Goal: Task Accomplishment & Management: Manage account settings

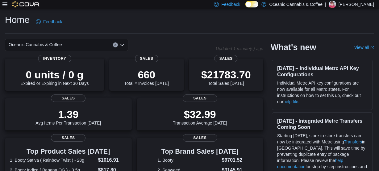
click at [6, 2] on icon at bounding box center [4, 4] width 5 height 4
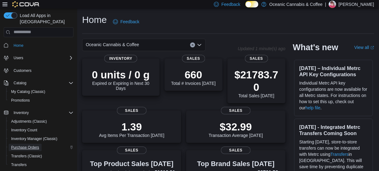
click at [32, 145] on span "Purchase Orders" at bounding box center [25, 147] width 28 height 5
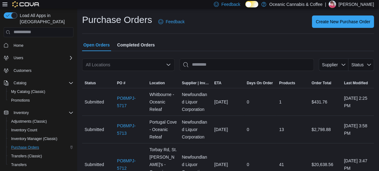
click at [129, 66] on div "All Locations" at bounding box center [128, 64] width 93 height 12
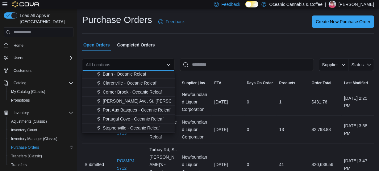
scroll to position [37, 0]
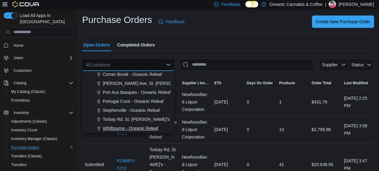
click at [128, 126] on span "Whitbourne - Oceanic Releaf" at bounding box center [131, 128] width 56 height 6
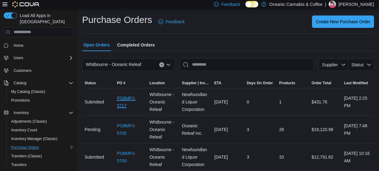
click at [123, 102] on link "PO8MPJ-5717" at bounding box center [130, 101] width 27 height 15
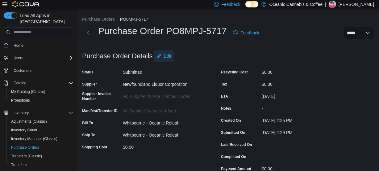
click at [168, 59] on span "Edit" at bounding box center [167, 56] width 7 height 6
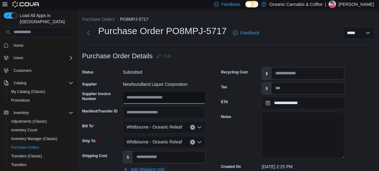
click at [149, 98] on input "Supplier Invoice Number" at bounding box center [164, 97] width 83 height 12
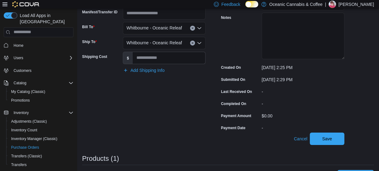
scroll to position [140, 0]
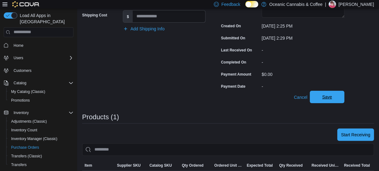
type input "********"
click at [326, 97] on span "Save" at bounding box center [327, 97] width 10 height 6
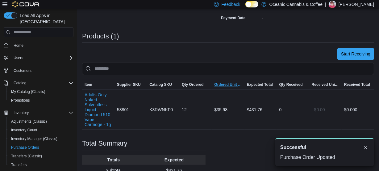
scroll to position [168, 0]
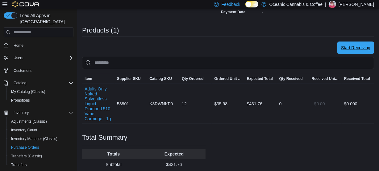
click at [366, 50] on span "Start Receiving" at bounding box center [355, 47] width 29 height 6
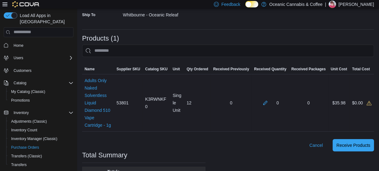
scroll to position [140, 0]
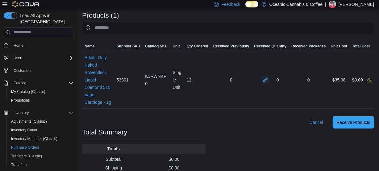
click at [269, 77] on button "button" at bounding box center [265, 79] width 7 height 7
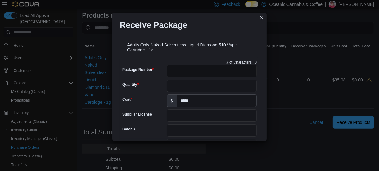
drag, startPoint x: 173, startPoint y: 71, endPoint x: 177, endPoint y: 71, distance: 3.4
click at [173, 71] on input "Package Number" at bounding box center [212, 71] width 90 height 12
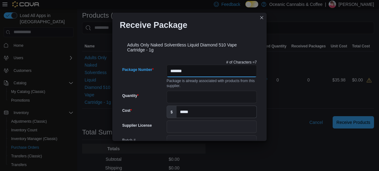
type input "*******"
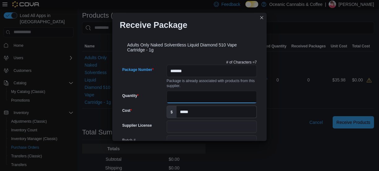
click at [179, 96] on input "Quantity" at bounding box center [212, 97] width 90 height 12
type input "**"
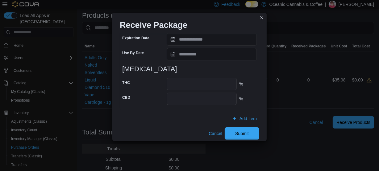
scroll to position [253, 0]
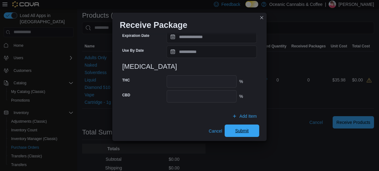
click at [237, 128] on span "Submit" at bounding box center [242, 130] width 14 height 6
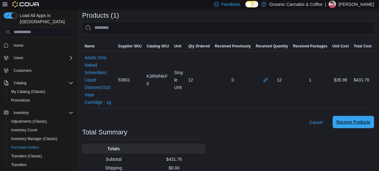
click at [364, 119] on span "Receive Products" at bounding box center [354, 122] width 34 height 6
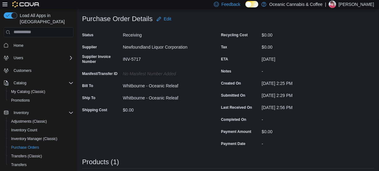
scroll to position [140, 0]
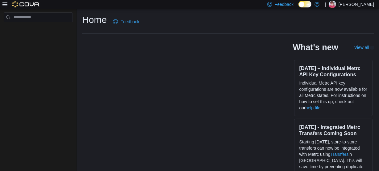
click at [366, 6] on p "[PERSON_NAME]" at bounding box center [357, 4] width 36 height 7
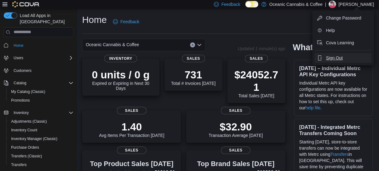
click at [336, 57] on span "Sign Out" at bounding box center [334, 58] width 17 height 6
